Goal: Task Accomplishment & Management: Complete application form

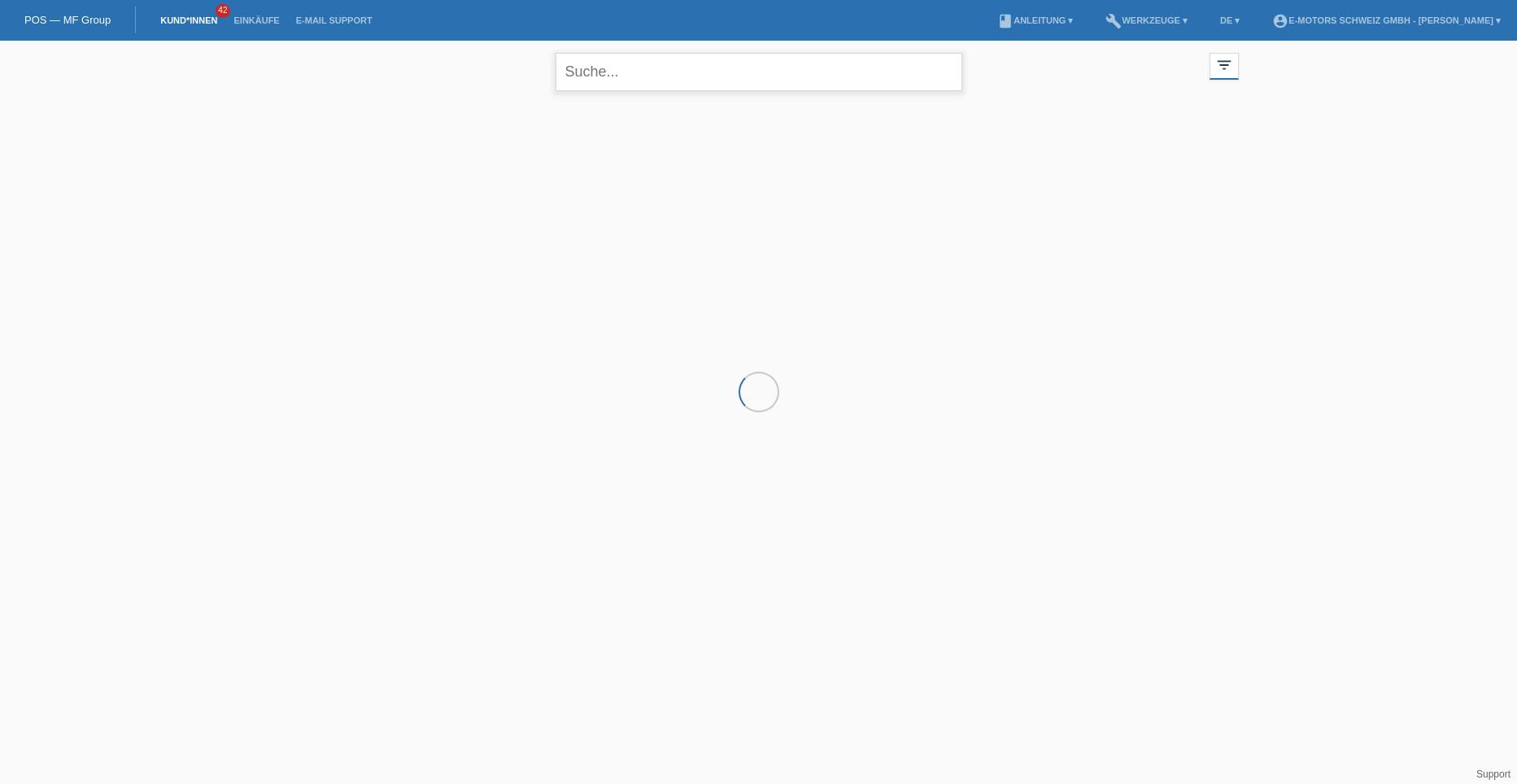
click at [589, 76] on input "text" at bounding box center [759, 71] width 407 height 38
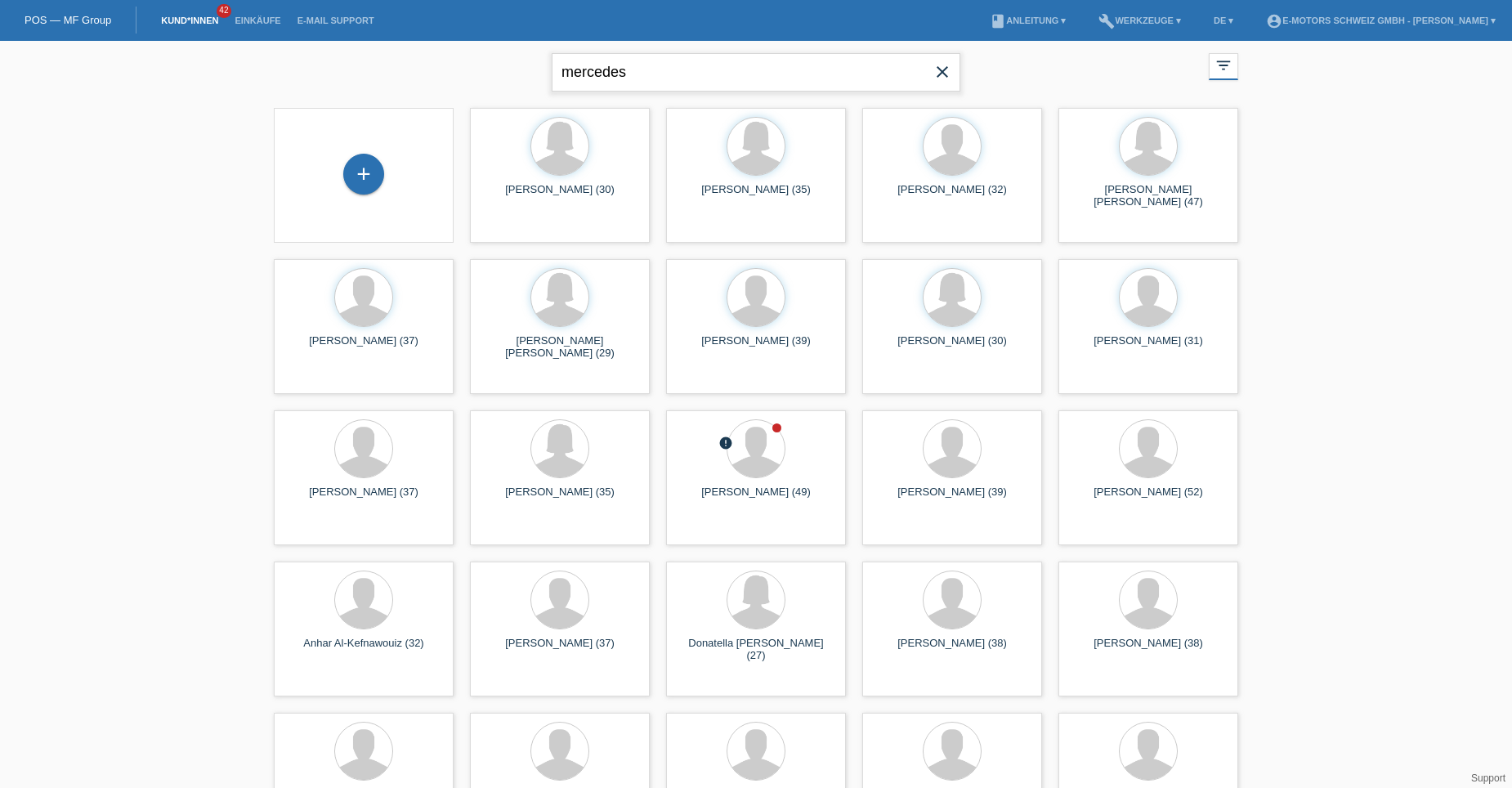
type input "mercedes"
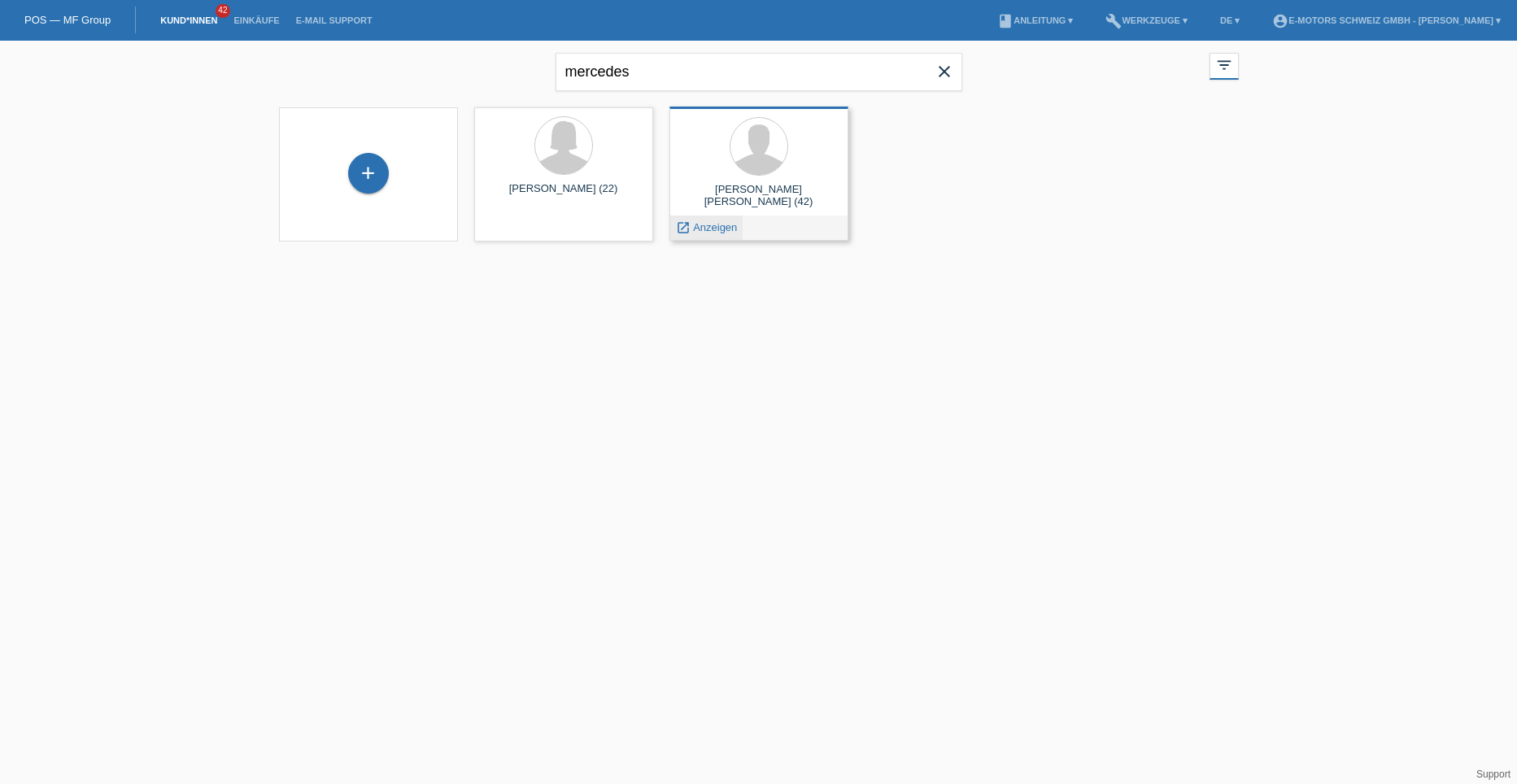
click at [716, 227] on span "Anzeigen" at bounding box center [715, 227] width 44 height 12
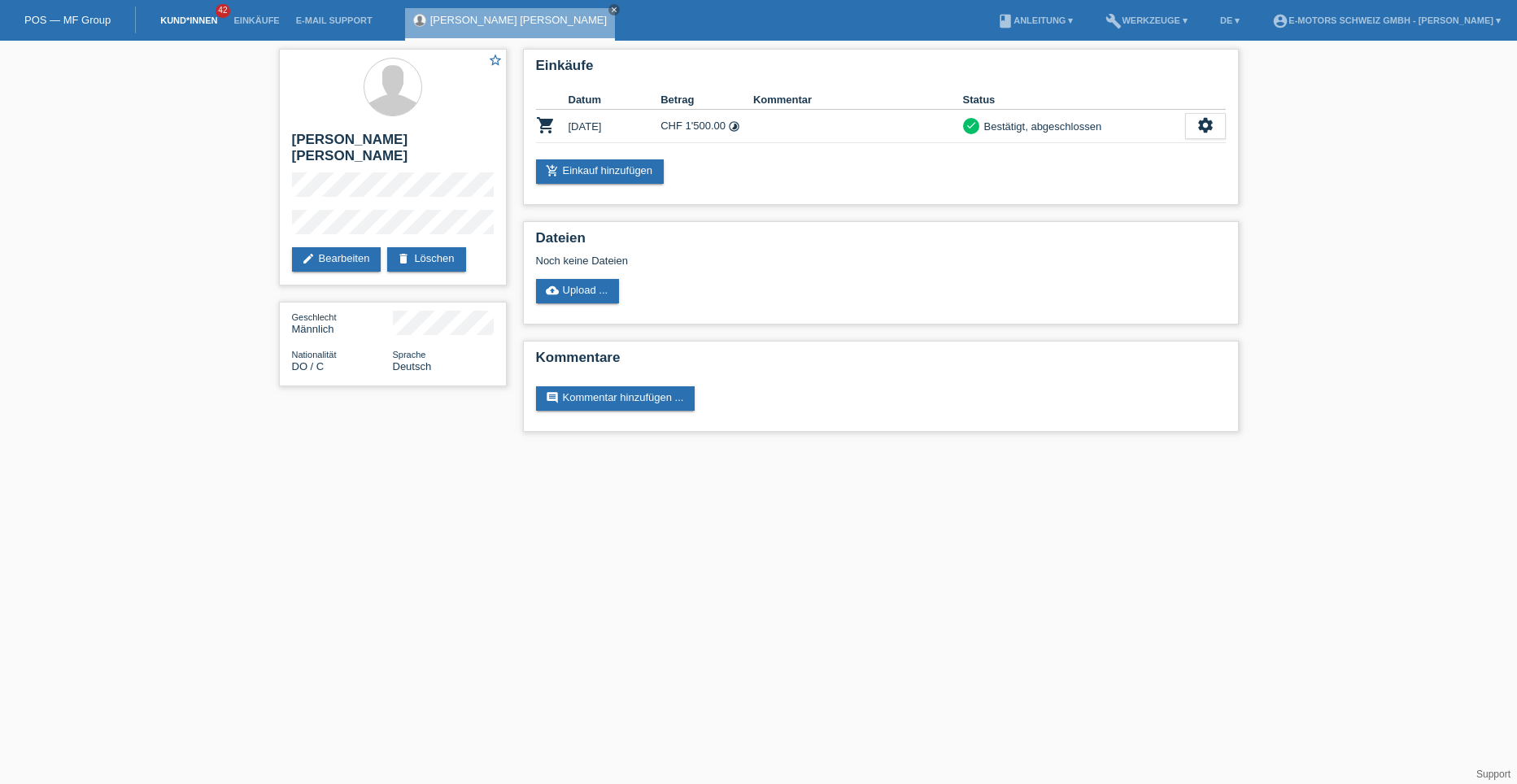
click at [188, 16] on link "Kund*innen" at bounding box center [189, 20] width 73 height 9
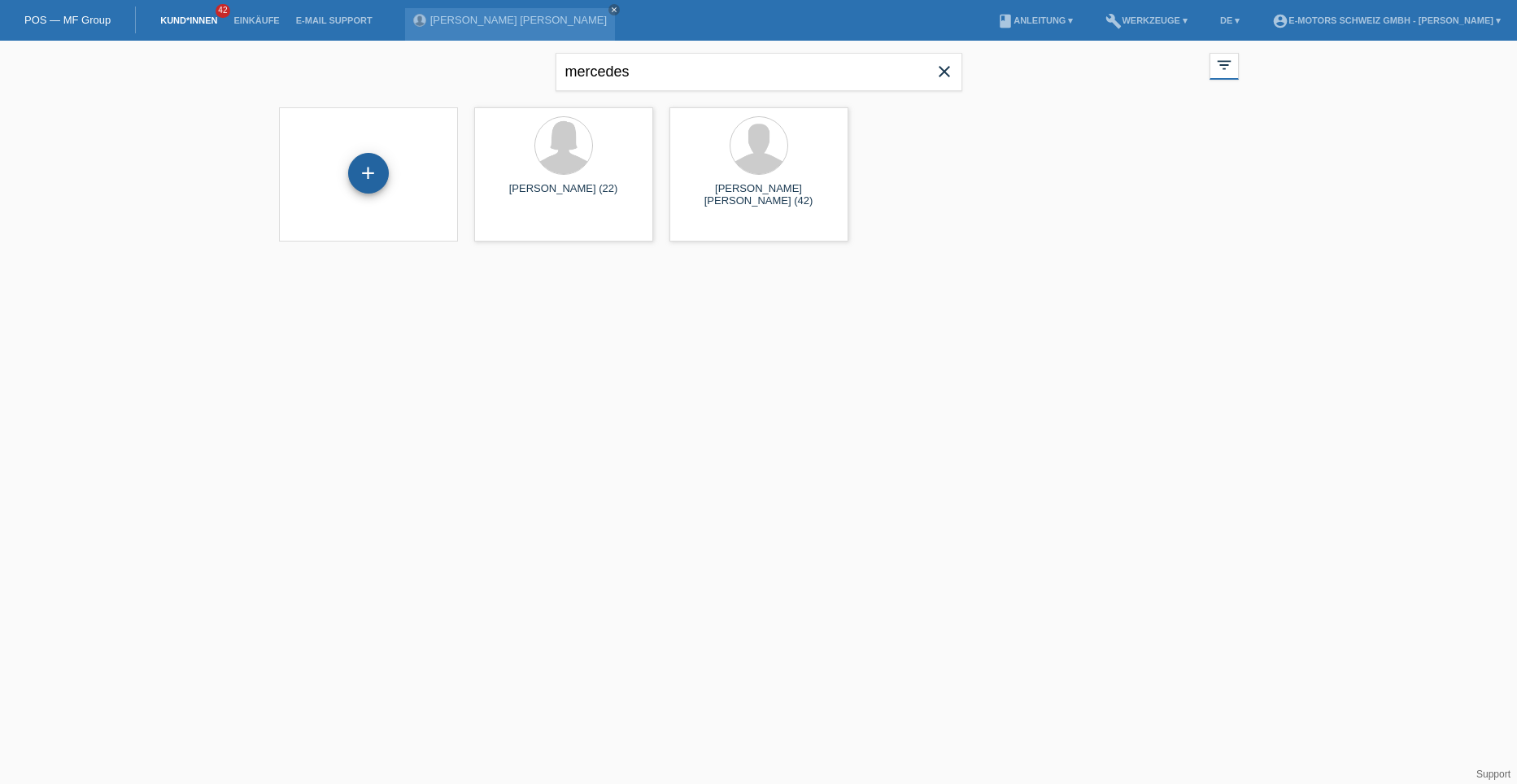
click at [357, 165] on div "+" at bounding box center [368, 173] width 40 height 40
